Goal: Information Seeking & Learning: Check status

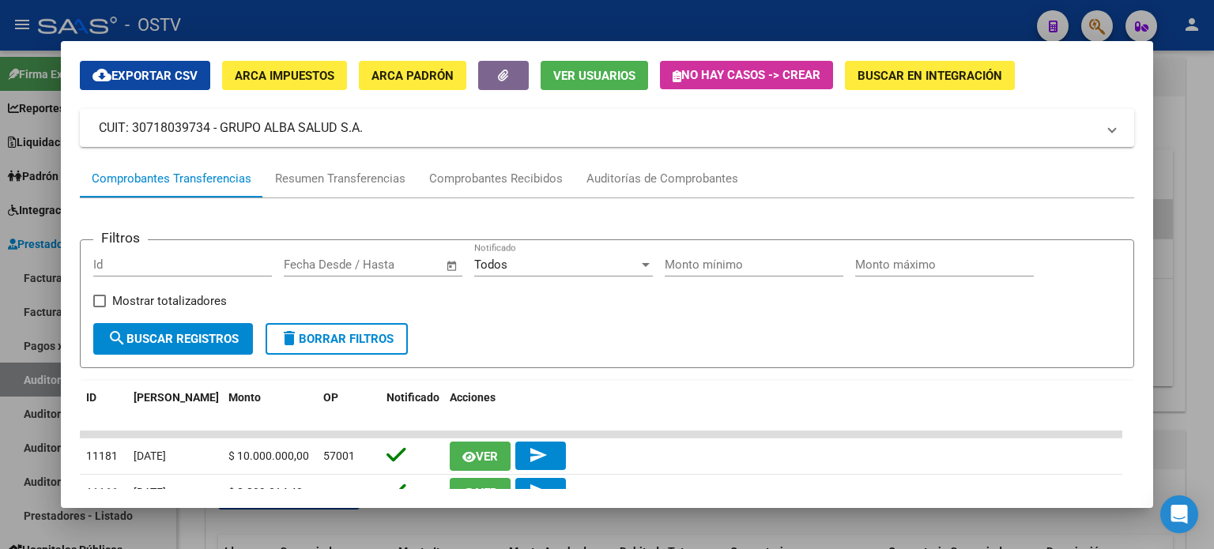
scroll to position [54, 0]
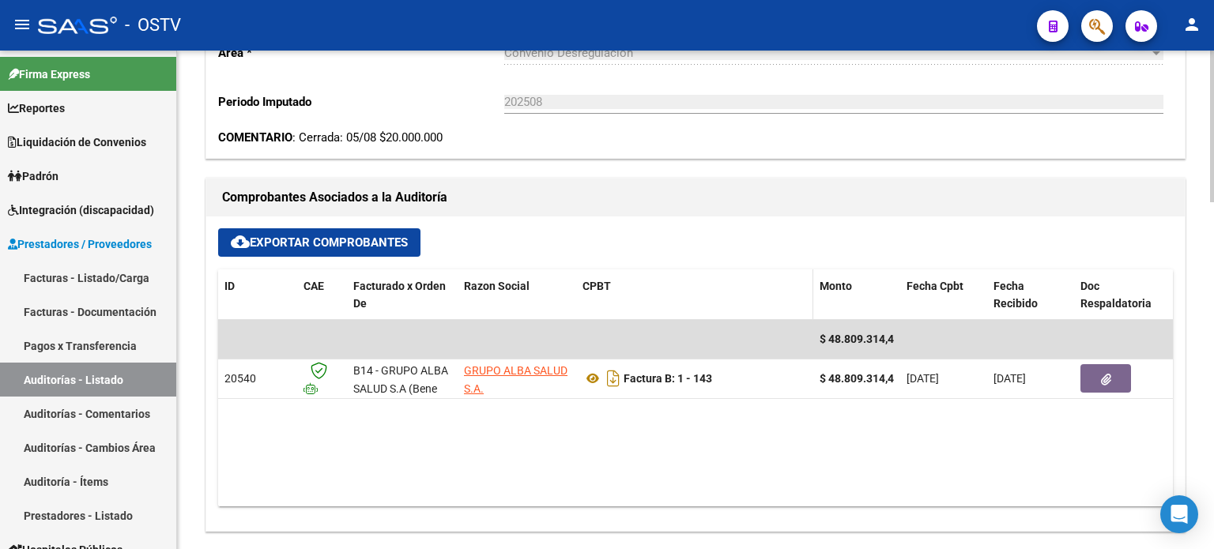
scroll to position [632, 0]
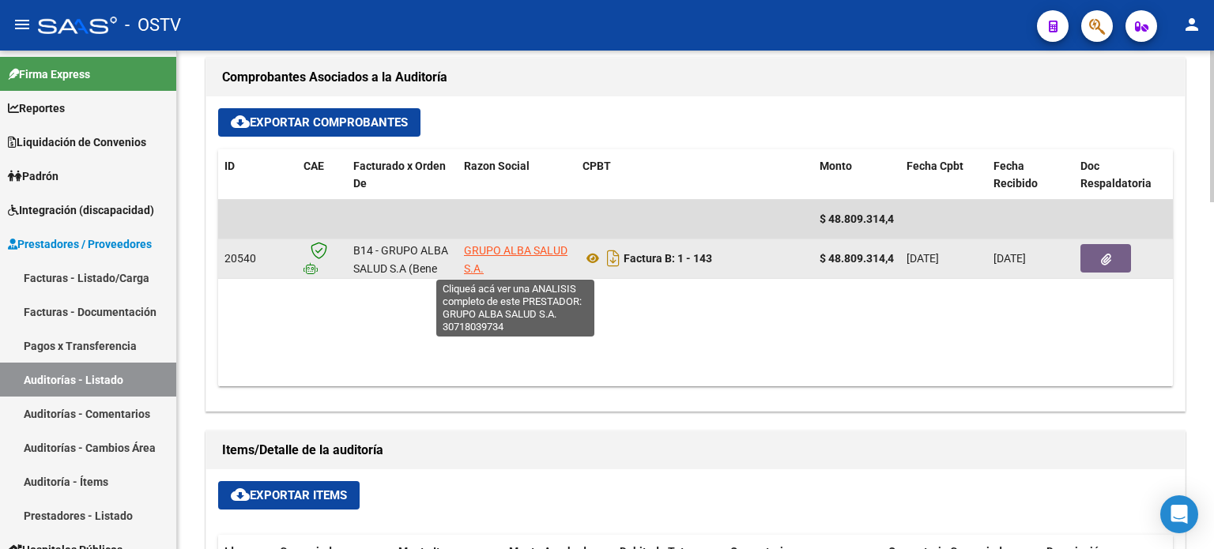
click at [515, 246] on span "GRUPO ALBA SALUD S.A." at bounding box center [516, 259] width 104 height 31
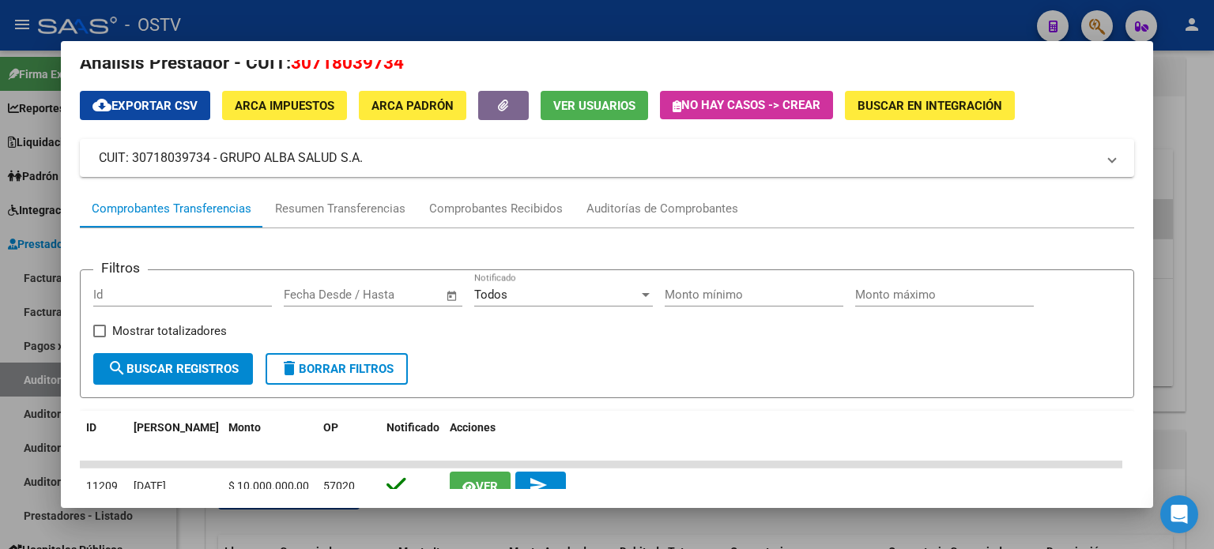
scroll to position [0, 0]
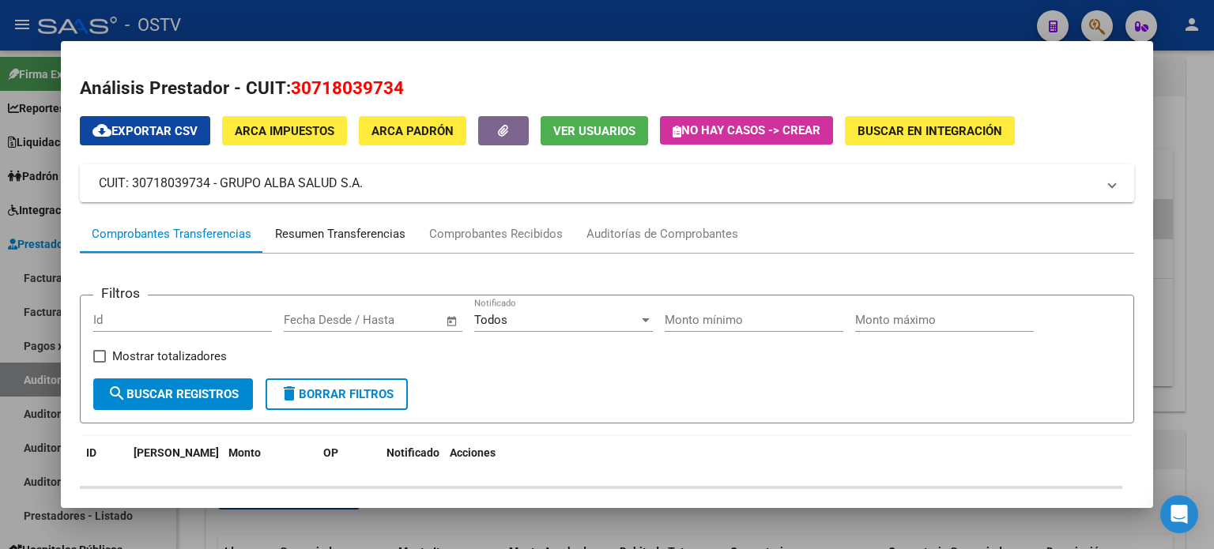
click at [351, 231] on div "Resumen Transferencias" at bounding box center [340, 234] width 130 height 18
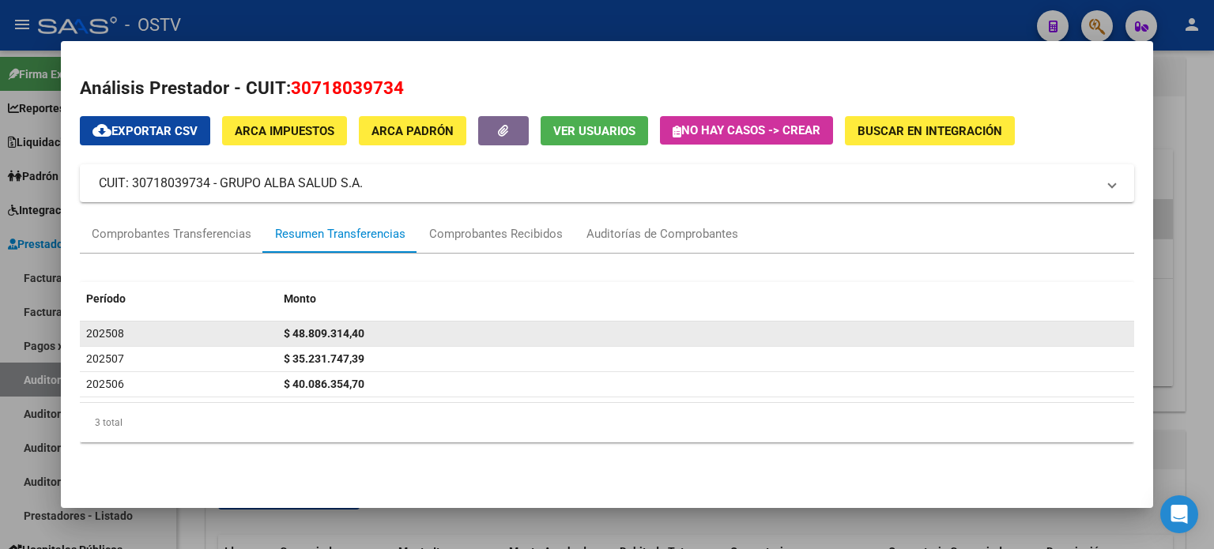
click at [330, 337] on span "$ 48.809.314,40" at bounding box center [324, 333] width 81 height 13
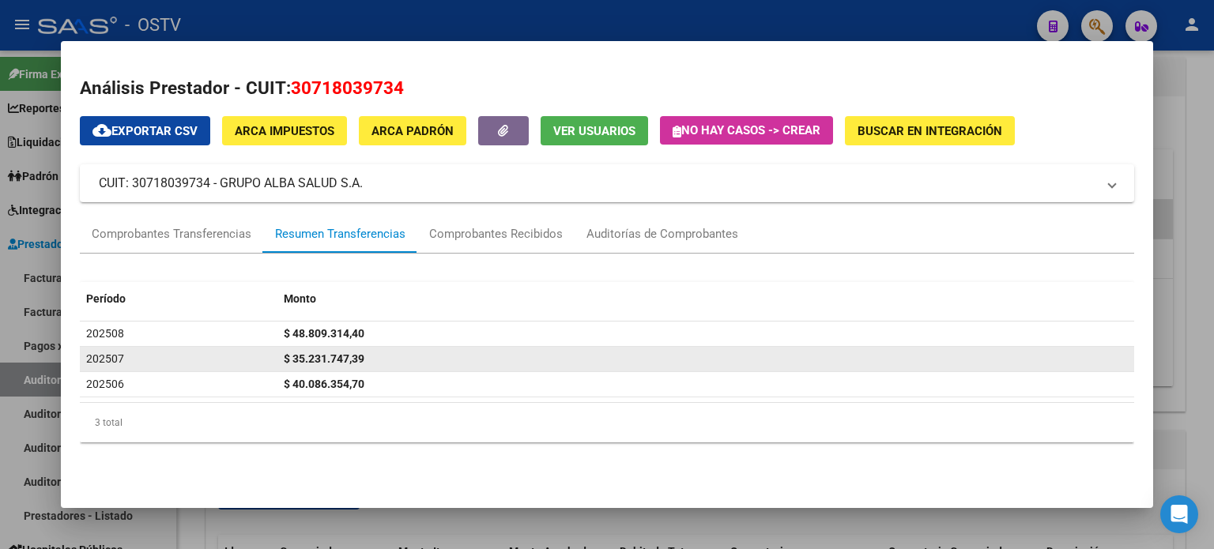
click at [458, 347] on datatable-body-cell "$ 35.231.747,39" at bounding box center [705, 359] width 857 height 24
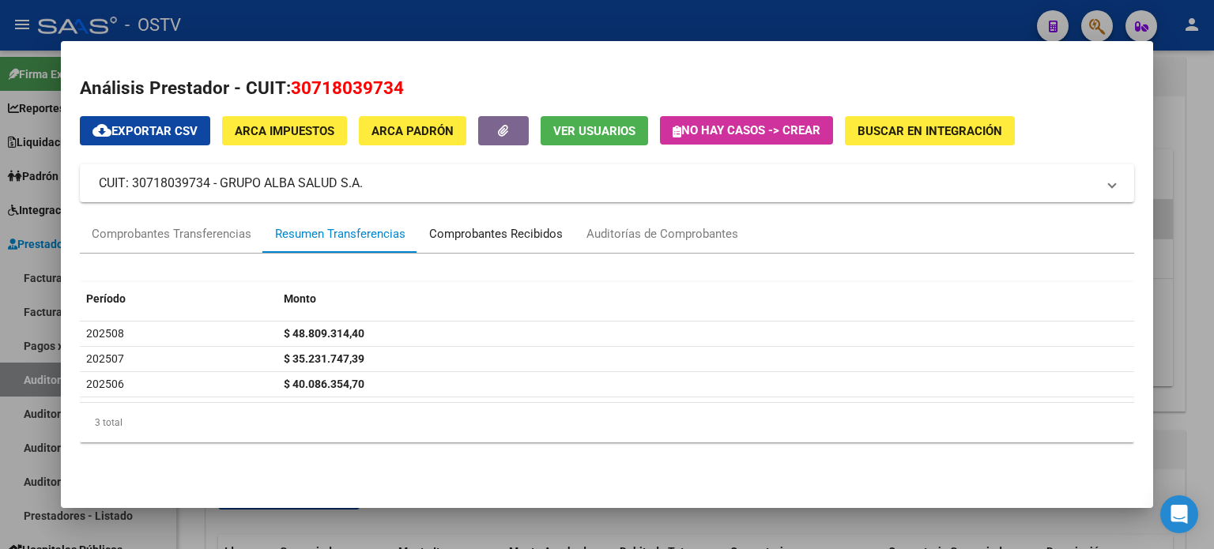
click at [484, 237] on div "Comprobantes Recibidos" at bounding box center [496, 234] width 134 height 18
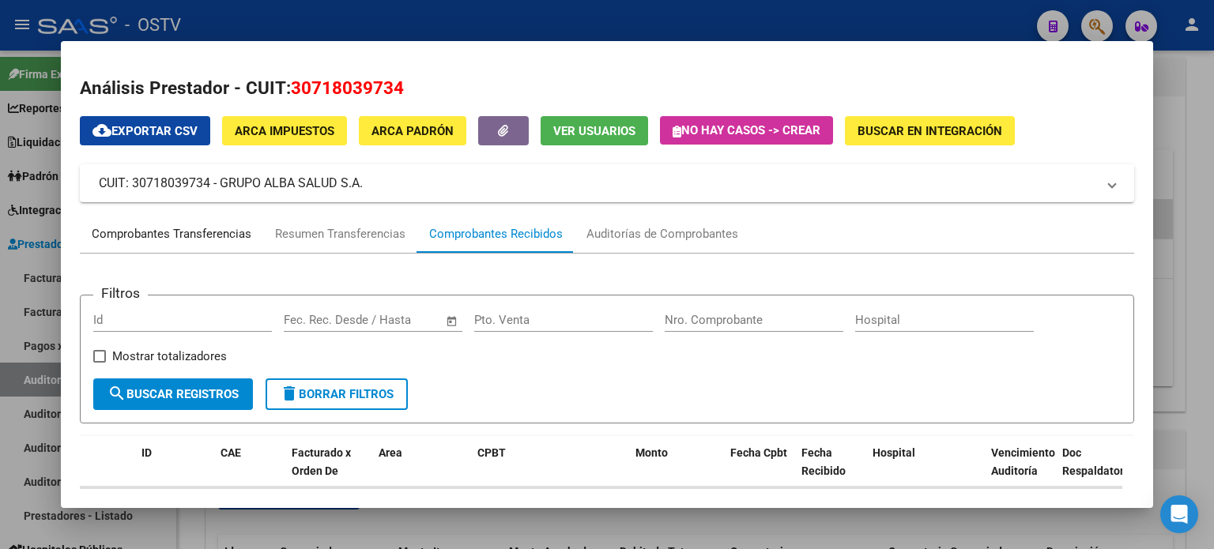
click at [170, 229] on div "Comprobantes Transferencias" at bounding box center [172, 234] width 160 height 18
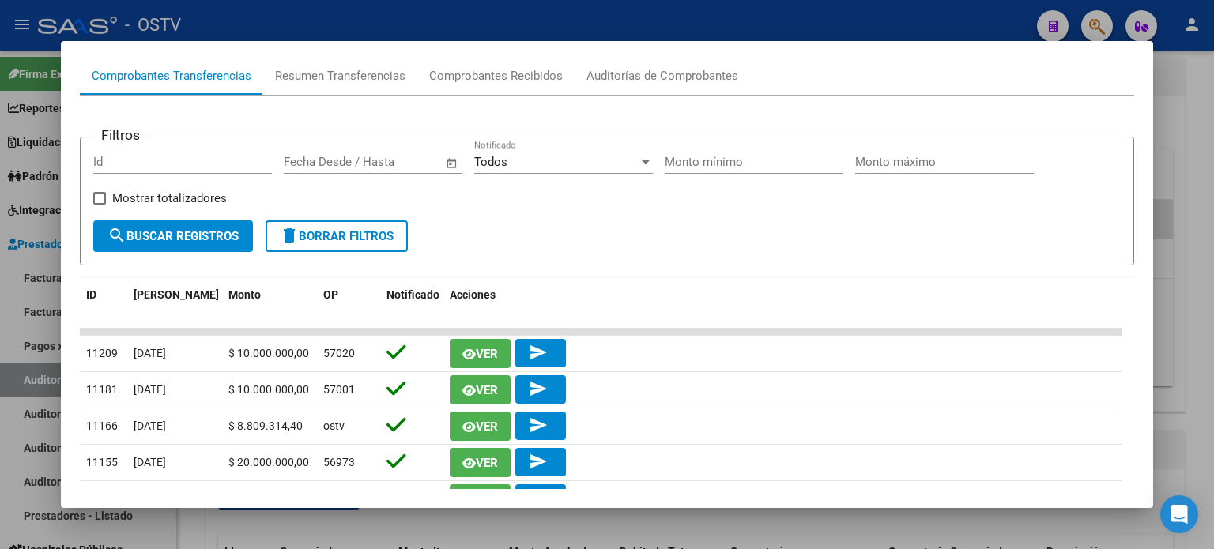
scroll to position [316, 0]
